Goal: Entertainment & Leisure: Consume media (video, audio)

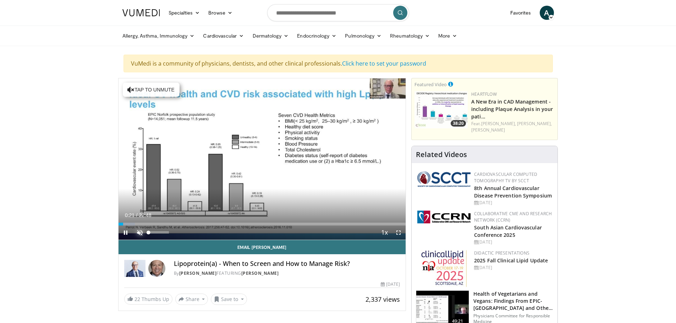
click at [139, 232] on span "Video Player" at bounding box center [140, 233] width 14 height 14
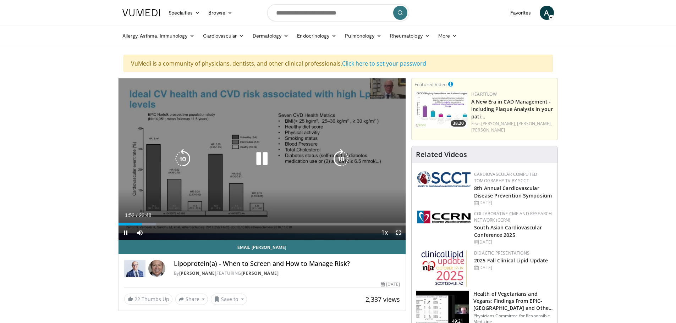
drag, startPoint x: 397, startPoint y: 232, endPoint x: 397, endPoint y: 275, distance: 42.9
click at [397, 232] on span "Video Player" at bounding box center [398, 233] width 14 height 14
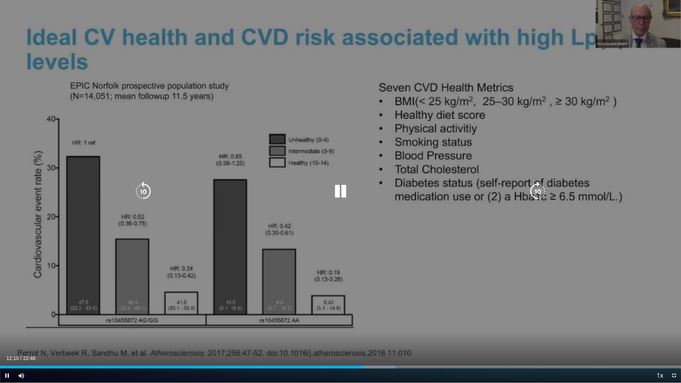
click at [344, 191] on icon "Video Player" at bounding box center [341, 192] width 20 height 20
